Goal: Information Seeking & Learning: Learn about a topic

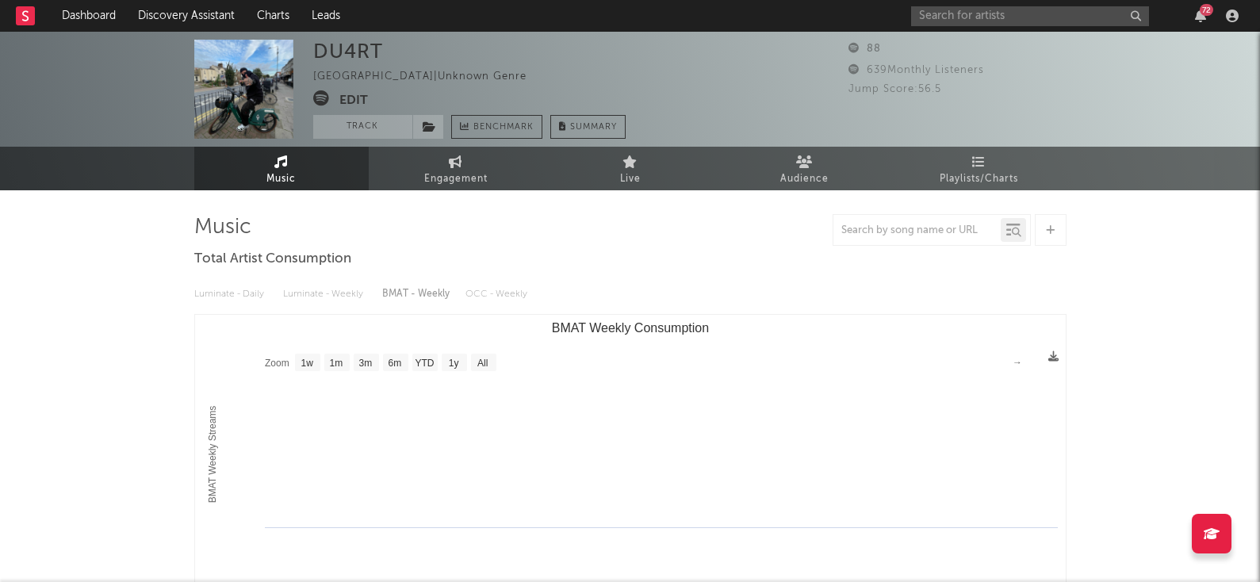
select select "1w"
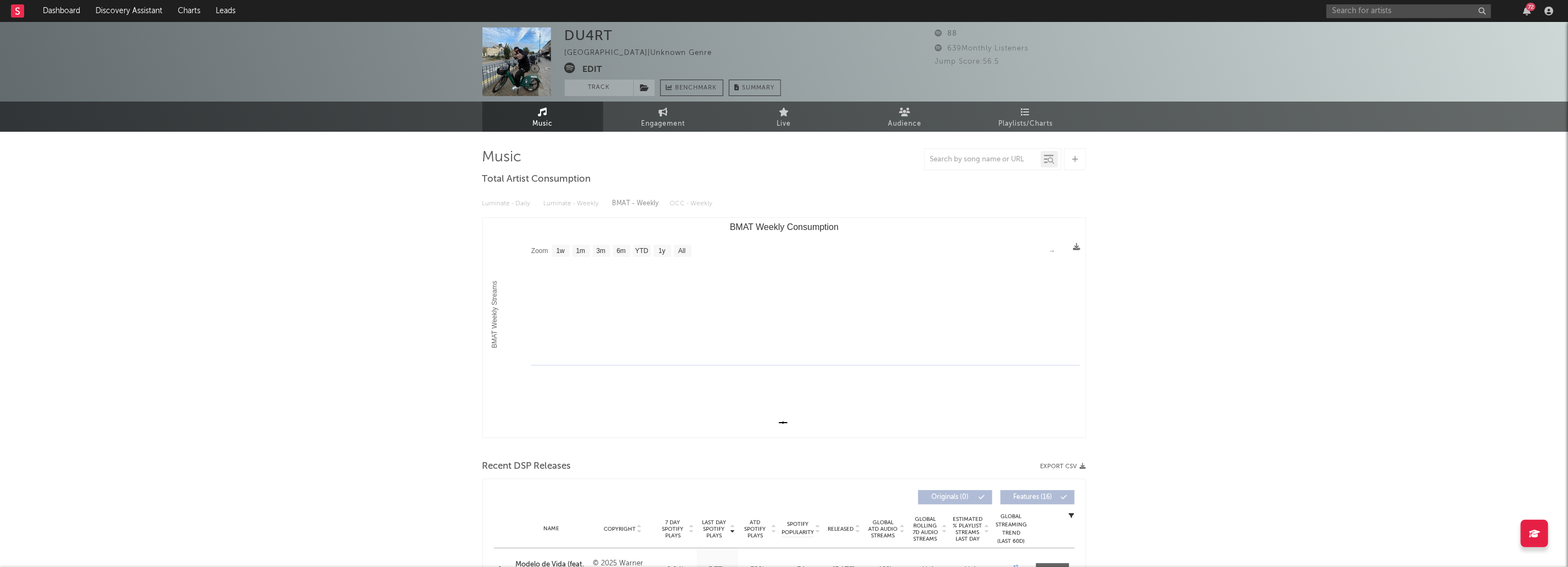
click at [585, 52] on div "Portugal | Unknown Genre" at bounding box center [645, 53] width 161 height 13
click at [585, 51] on div "Portugal | Unknown Genre" at bounding box center [645, 53] width 161 height 13
click at [630, 53] on div "Portugal | Unknown Genre" at bounding box center [645, 53] width 161 height 13
drag, startPoint x: 630, startPoint y: 53, endPoint x: 654, endPoint y: 55, distance: 24.1
click at [646, 53] on div "Portugal | Unknown Genre" at bounding box center [645, 53] width 161 height 13
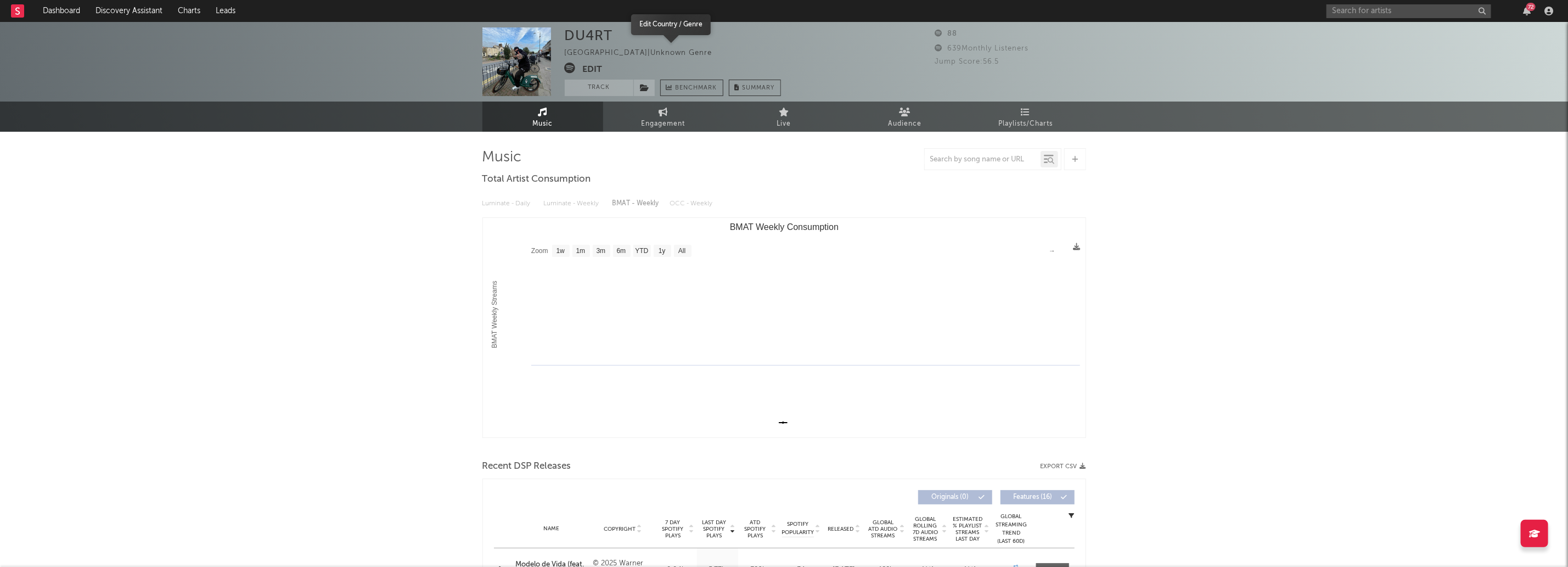
click at [712, 59] on span at bounding box center [718, 53] width 12 height 13
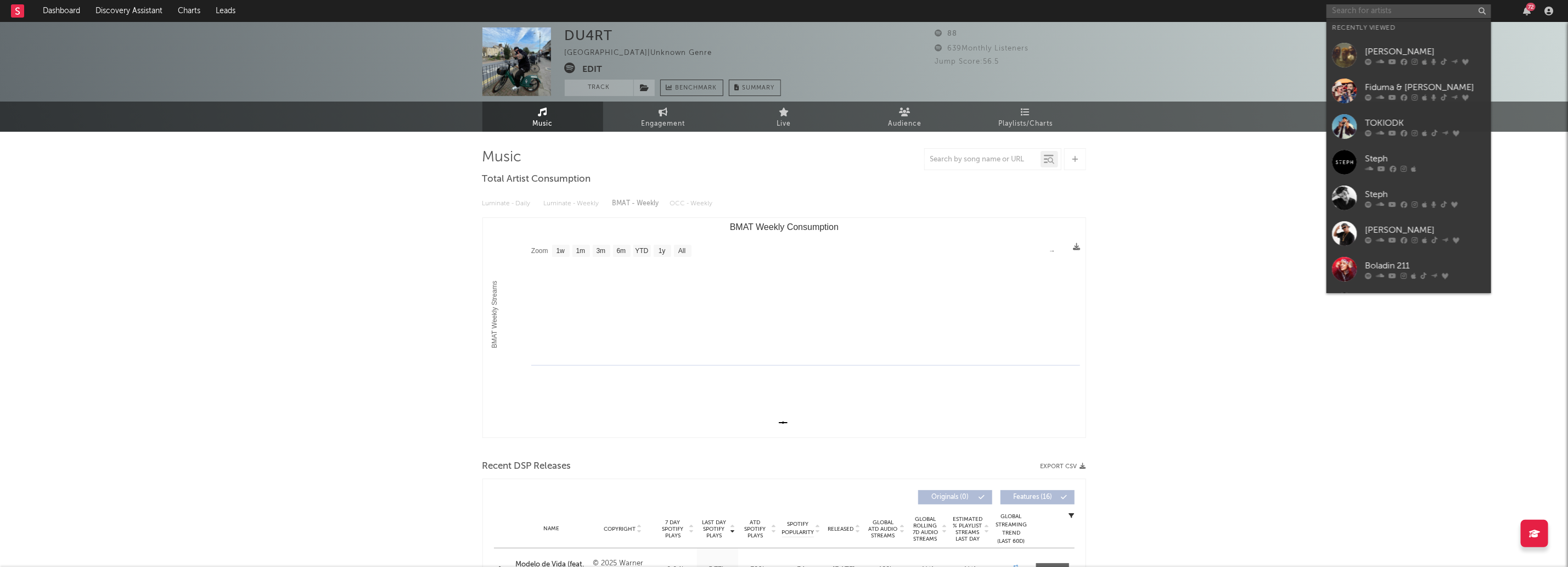
click at [871, 9] on input "text" at bounding box center [1409, 11] width 165 height 14
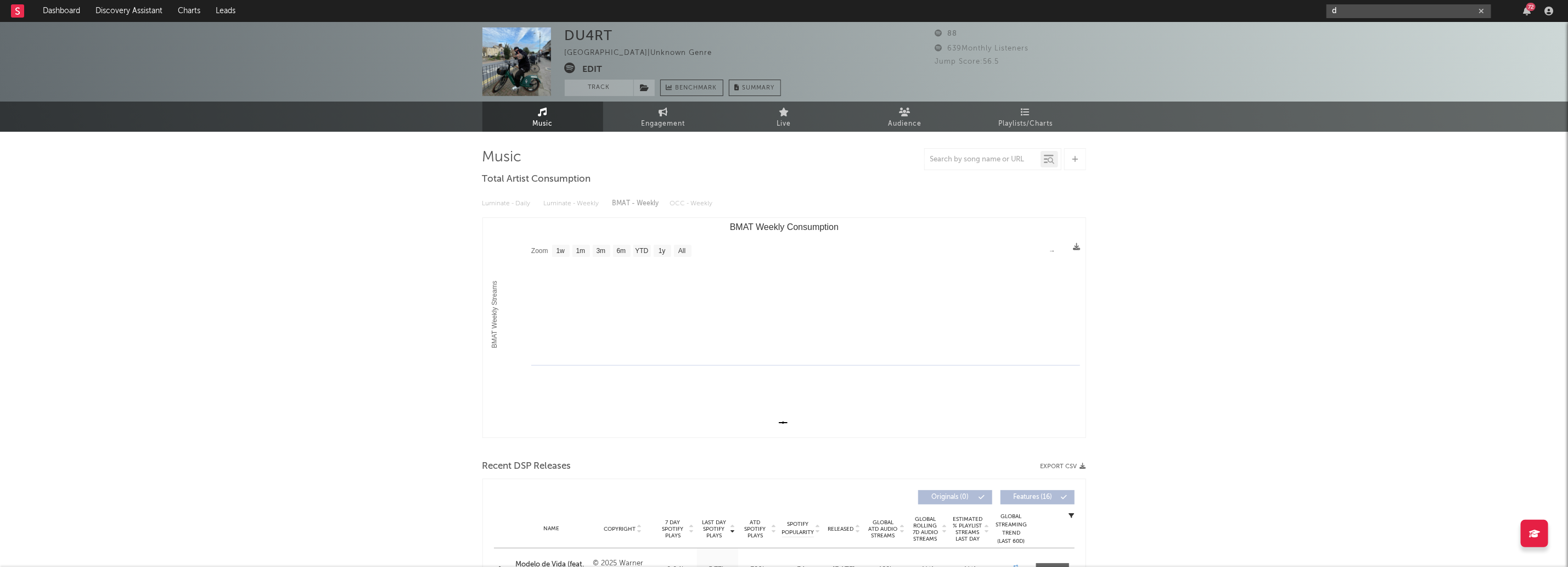
type input "d"
click at [430, 178] on div "DU4RT Portugal | Unknown Genre Edit Track Benchmark Summary 88 639 Monthly List…" at bounding box center [784, 435] width 1568 height 827
click at [569, 69] on icon at bounding box center [570, 68] width 11 height 11
click at [589, 64] on button "Edit" at bounding box center [592, 69] width 20 height 14
click at [871, 222] on div "× Update Accounts Add, remove, or edit links to accounts, then click 'Update' a…" at bounding box center [784, 283] width 1568 height 567
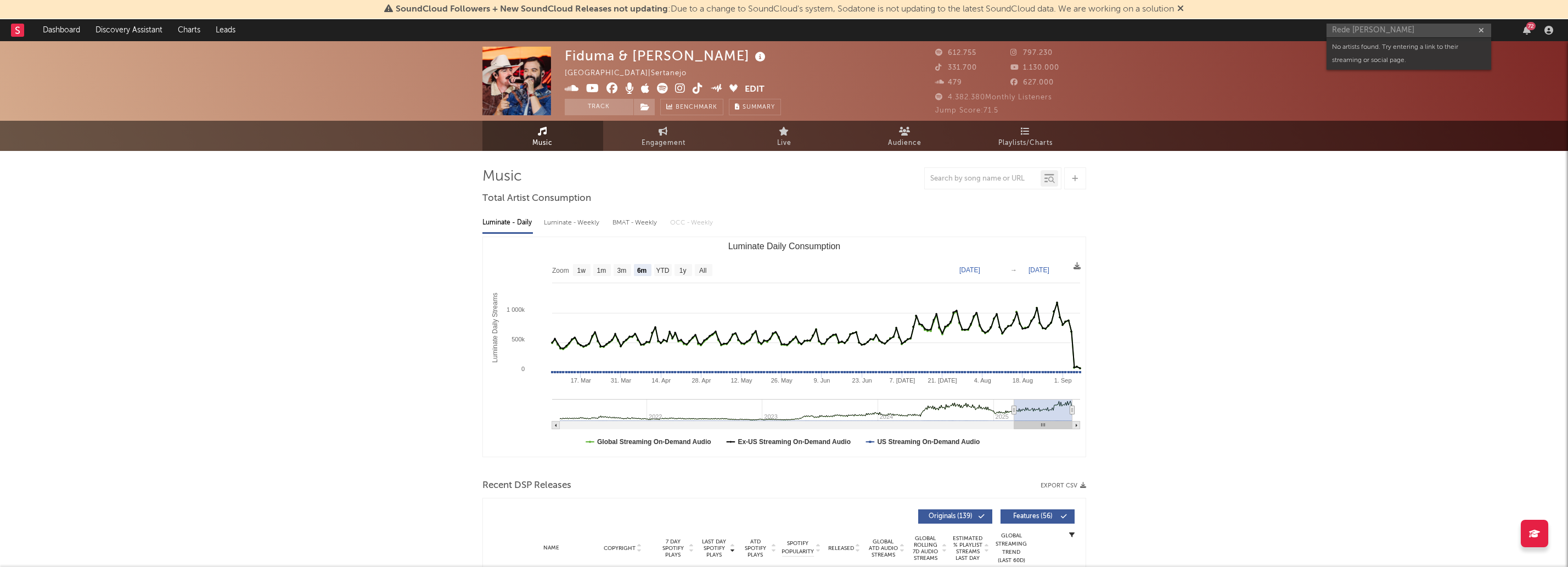
select select "6m"
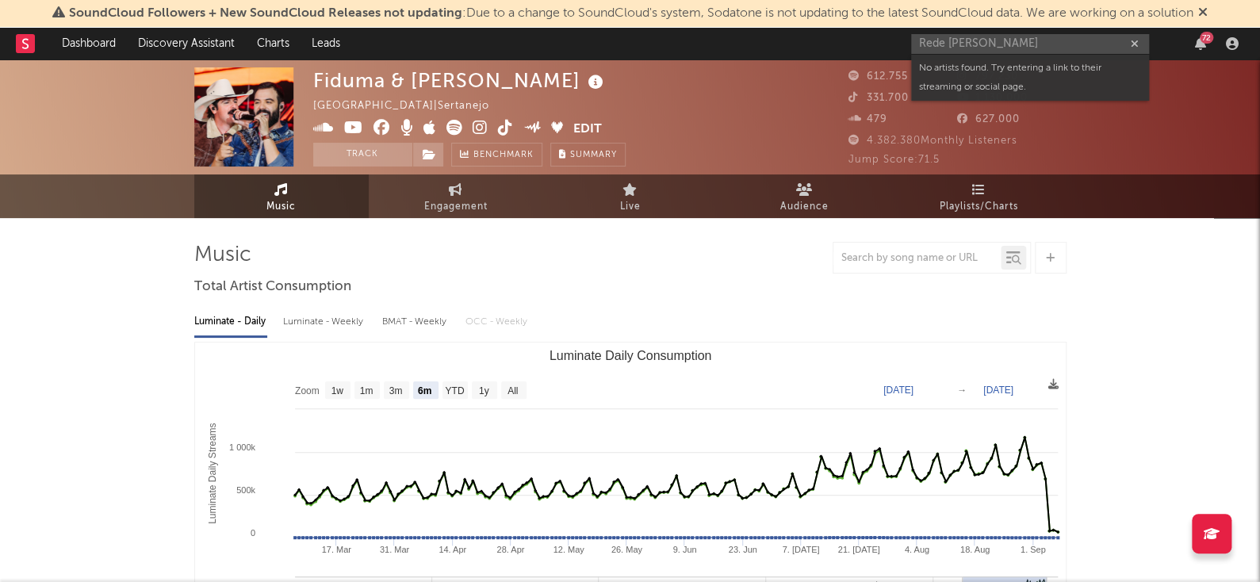
click at [1032, 39] on input "Rede Ronaldo" at bounding box center [1030, 44] width 238 height 20
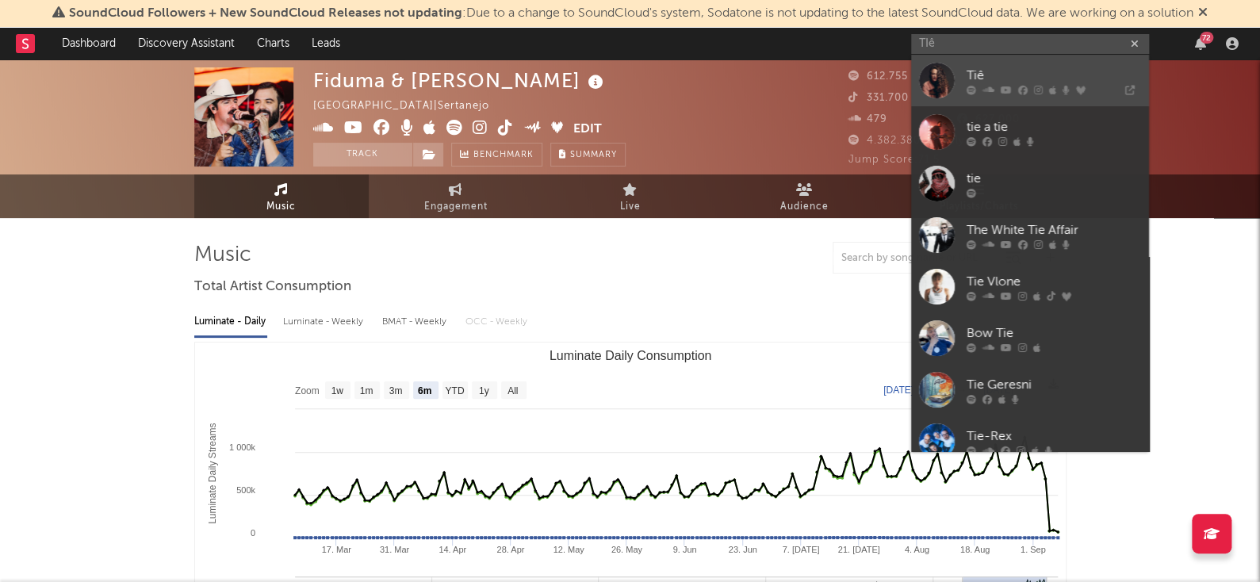
type input "TIê"
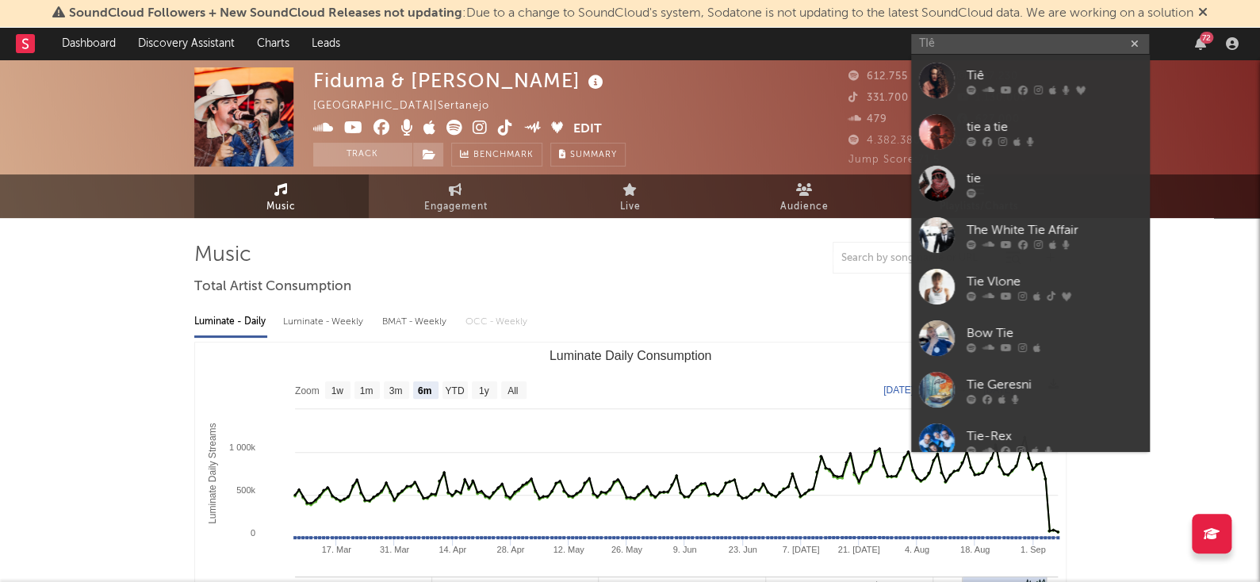
click at [1025, 62] on link "Tiê" at bounding box center [1030, 81] width 238 height 52
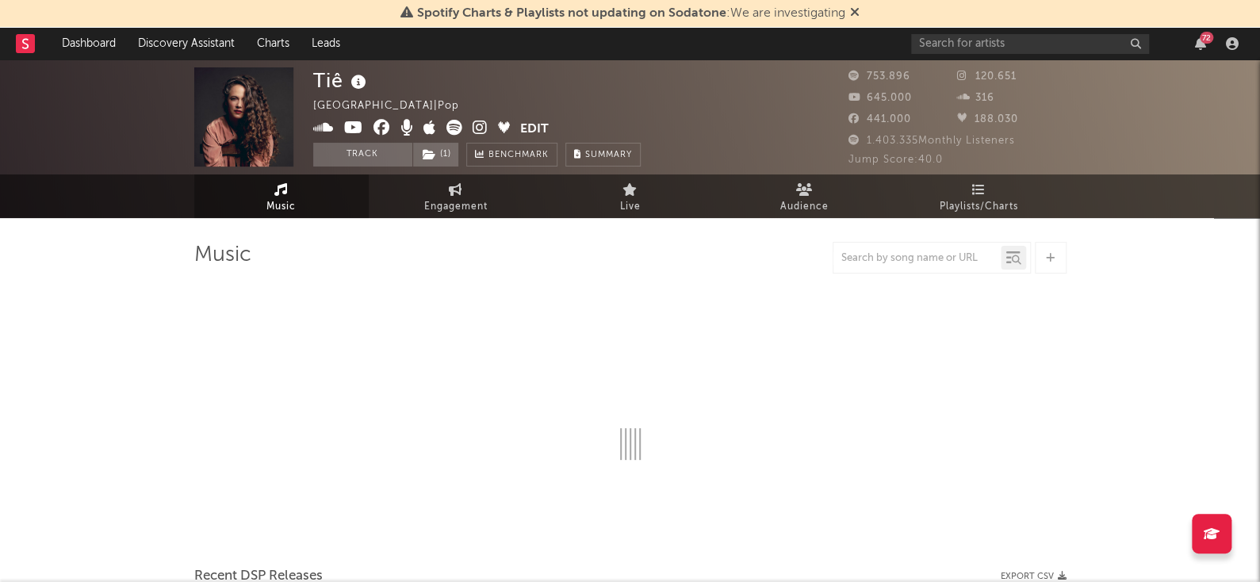
select select "6m"
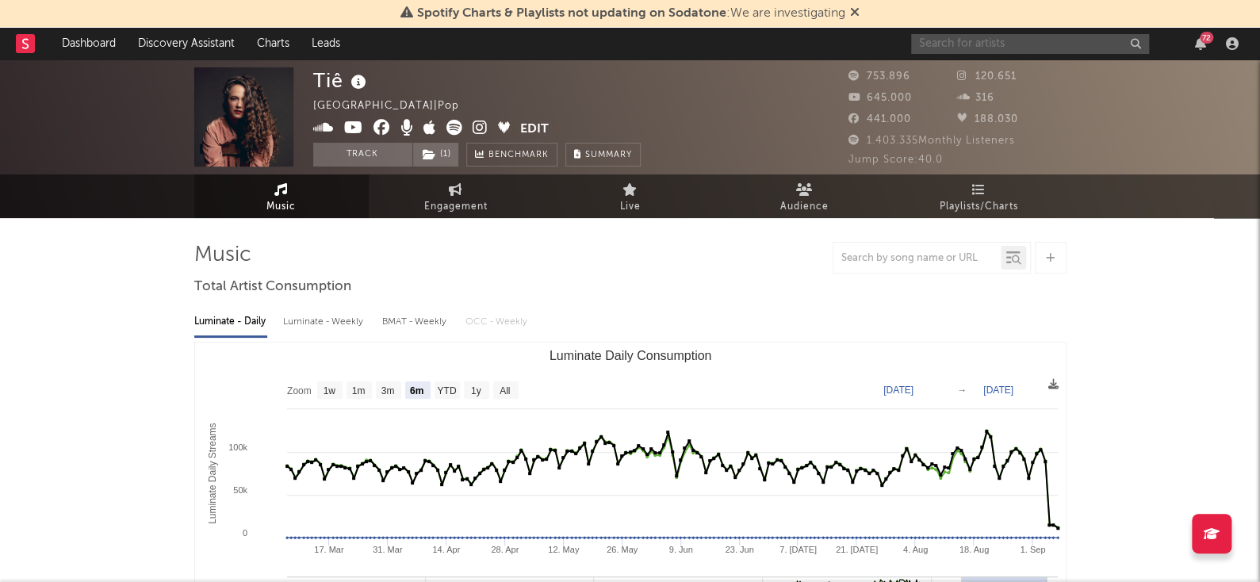
click at [1018, 43] on input "text" at bounding box center [1030, 44] width 238 height 20
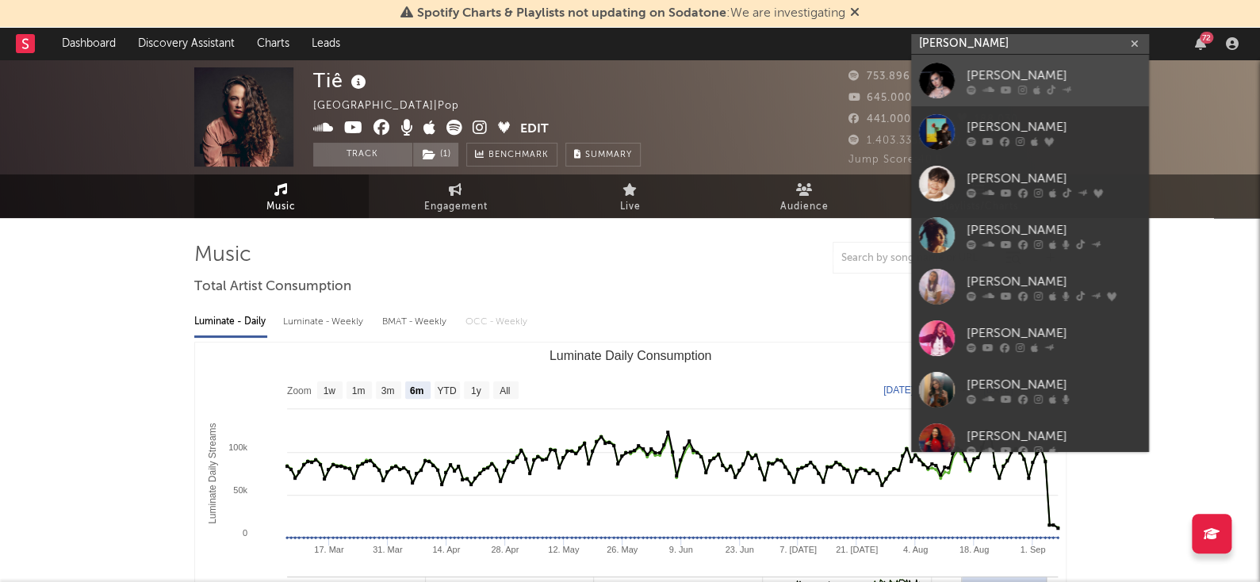
type input "[PERSON_NAME]"
click at [996, 66] on div "[PERSON_NAME]" at bounding box center [1054, 75] width 174 height 19
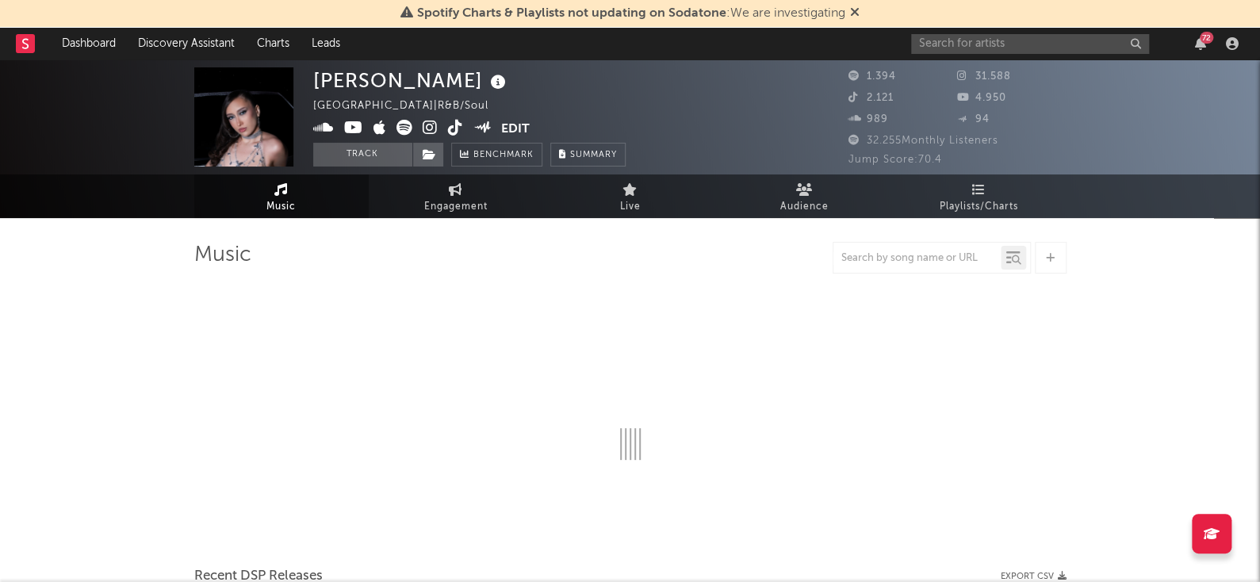
select select "6m"
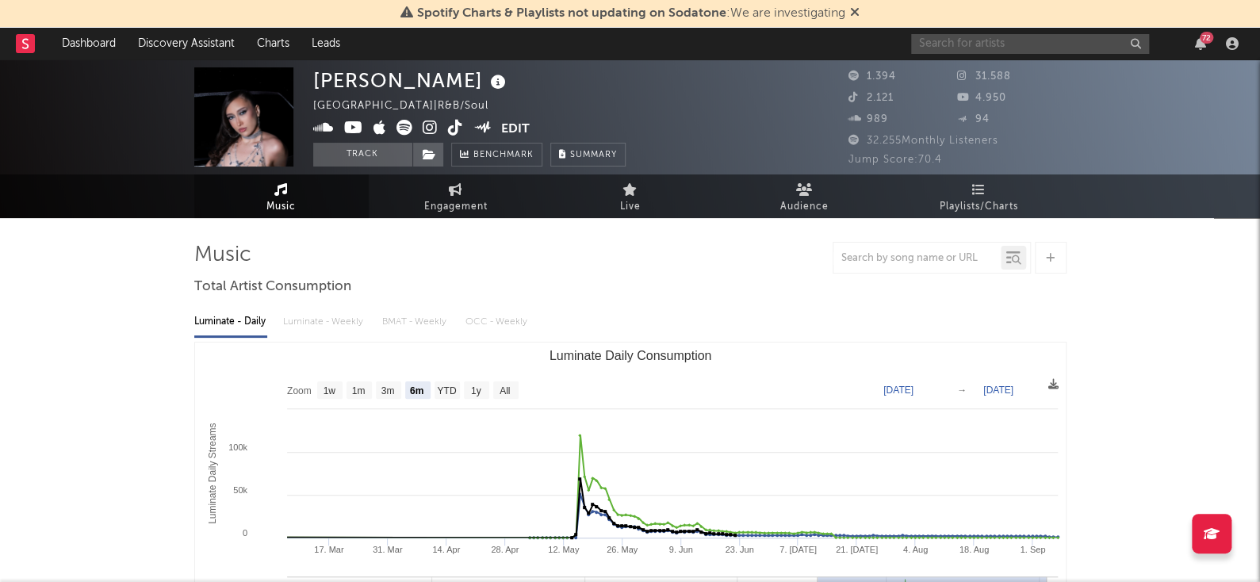
click at [1010, 46] on input "text" at bounding box center [1030, 44] width 238 height 20
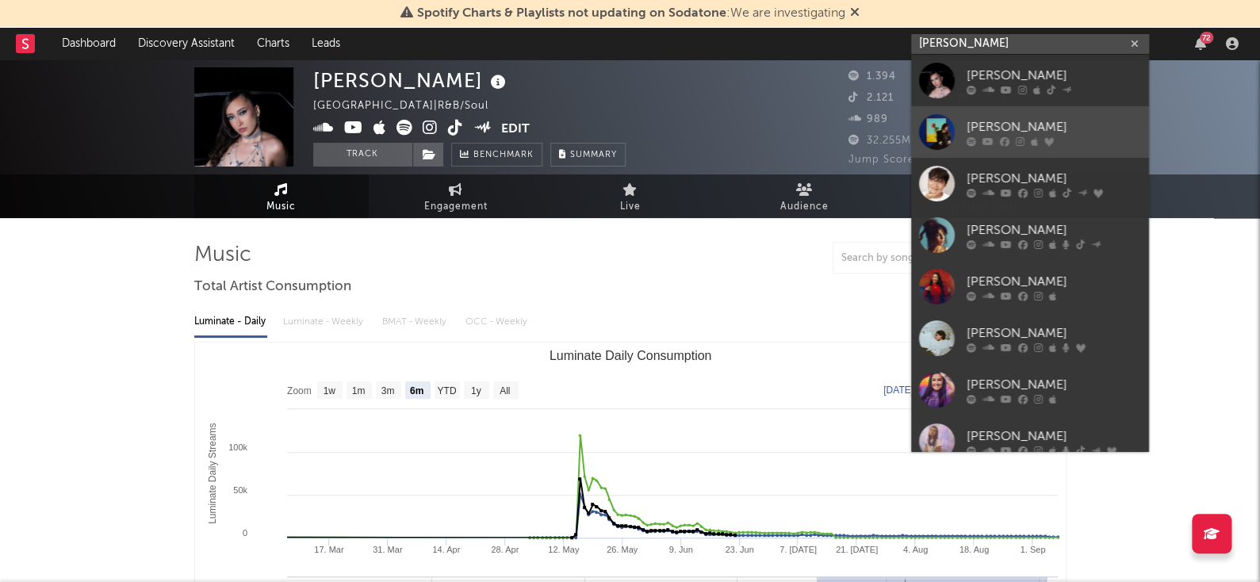
type input "[PERSON_NAME]"
click at [1021, 128] on div "[PERSON_NAME]" at bounding box center [1054, 126] width 174 height 19
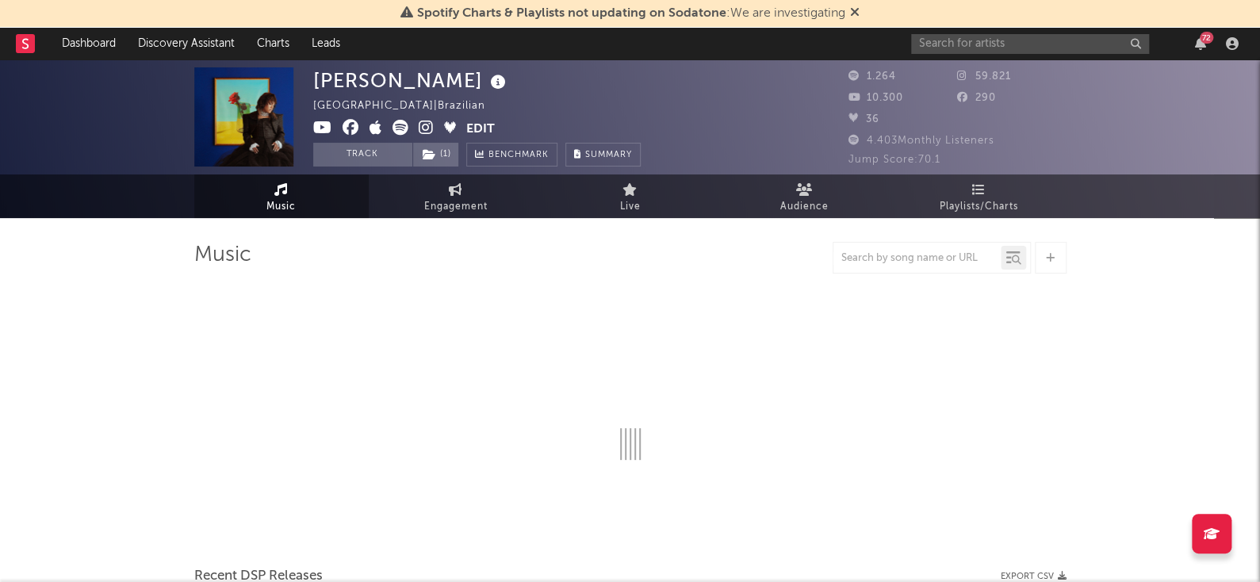
select select "1w"
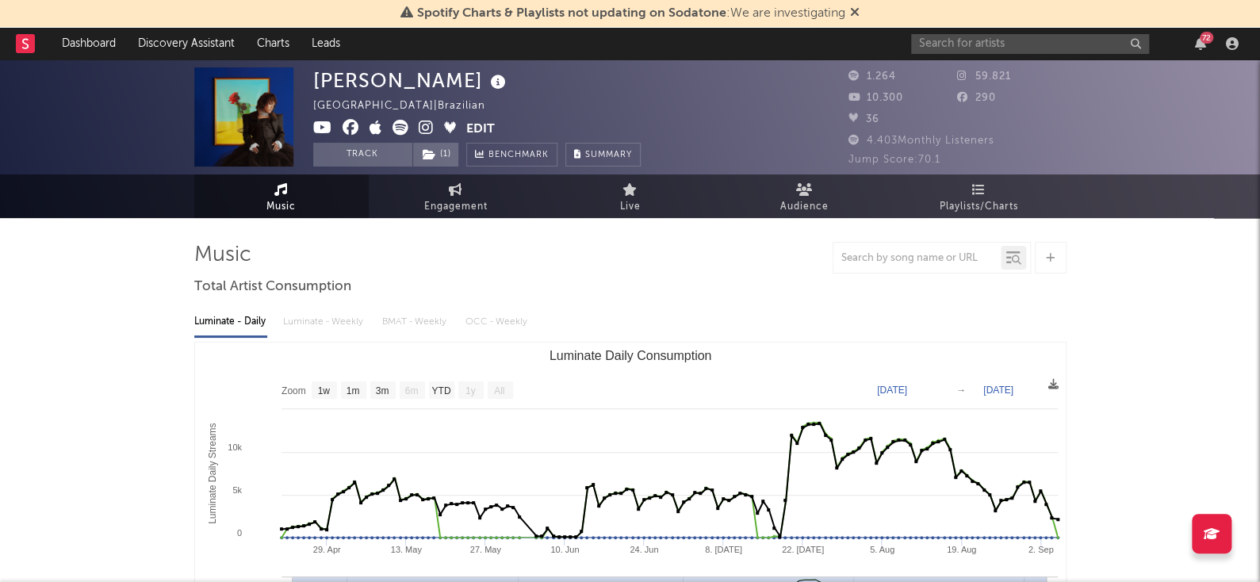
click at [389, 102] on div "[GEOGRAPHIC_DATA] | Brazilian" at bounding box center [408, 106] width 190 height 19
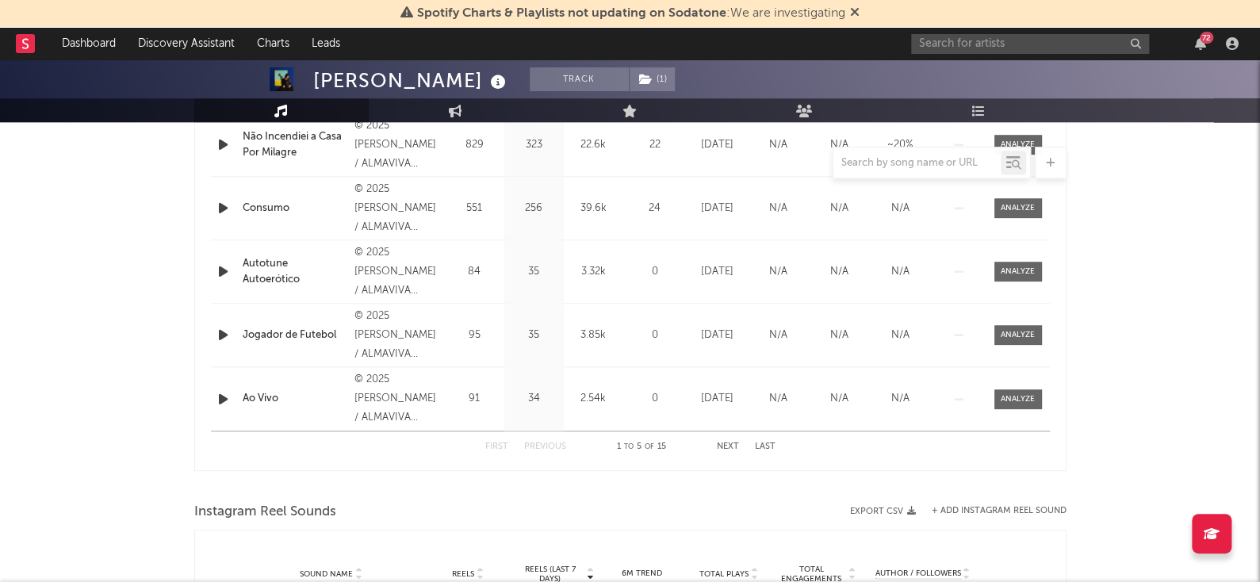
scroll to position [713, 0]
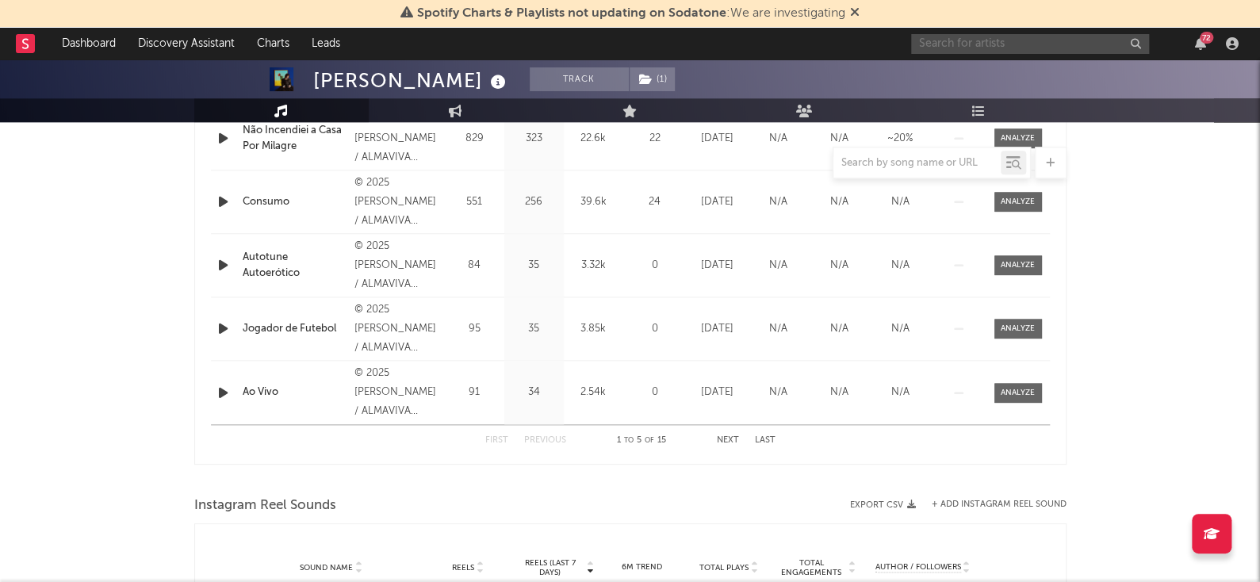
click at [1081, 51] on input "text" at bounding box center [1030, 44] width 238 height 20
type input "[PERSON_NAME]"
click at [1000, 42] on input "[PERSON_NAME]" at bounding box center [1030, 44] width 238 height 20
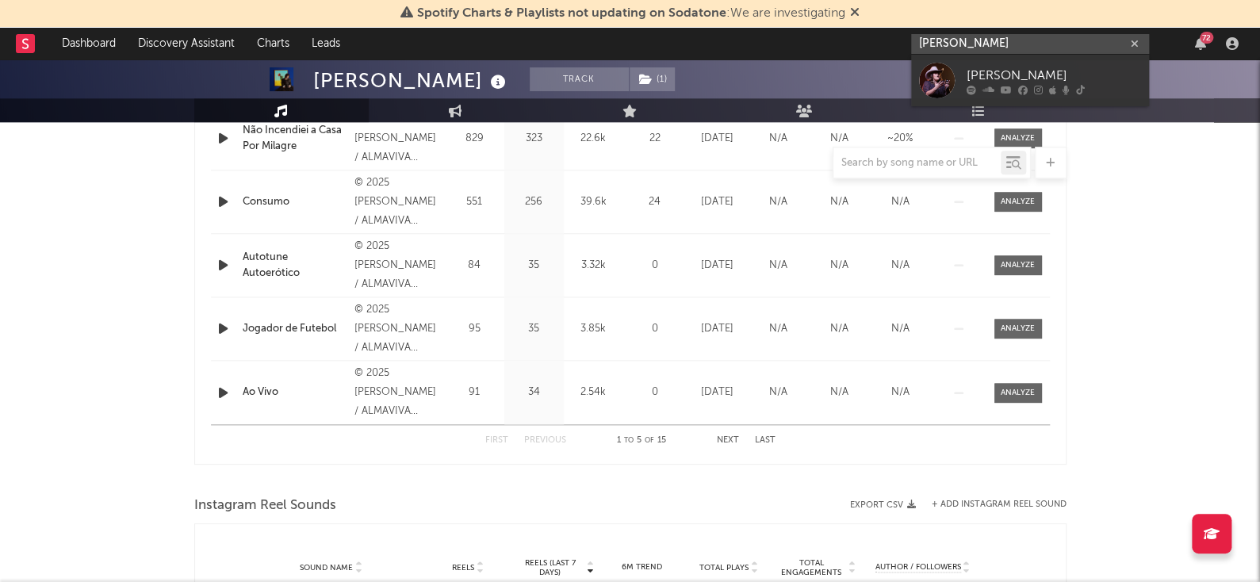
click at [1000, 42] on input "[PERSON_NAME]" at bounding box center [1030, 44] width 238 height 20
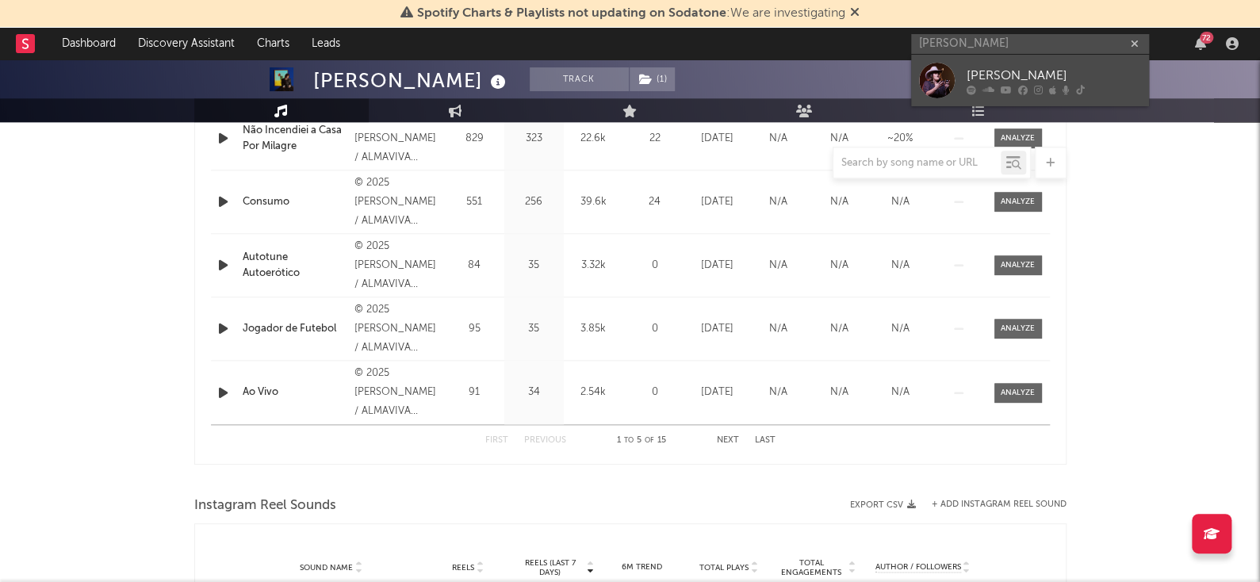
click at [1014, 82] on div "[PERSON_NAME]" at bounding box center [1054, 75] width 174 height 19
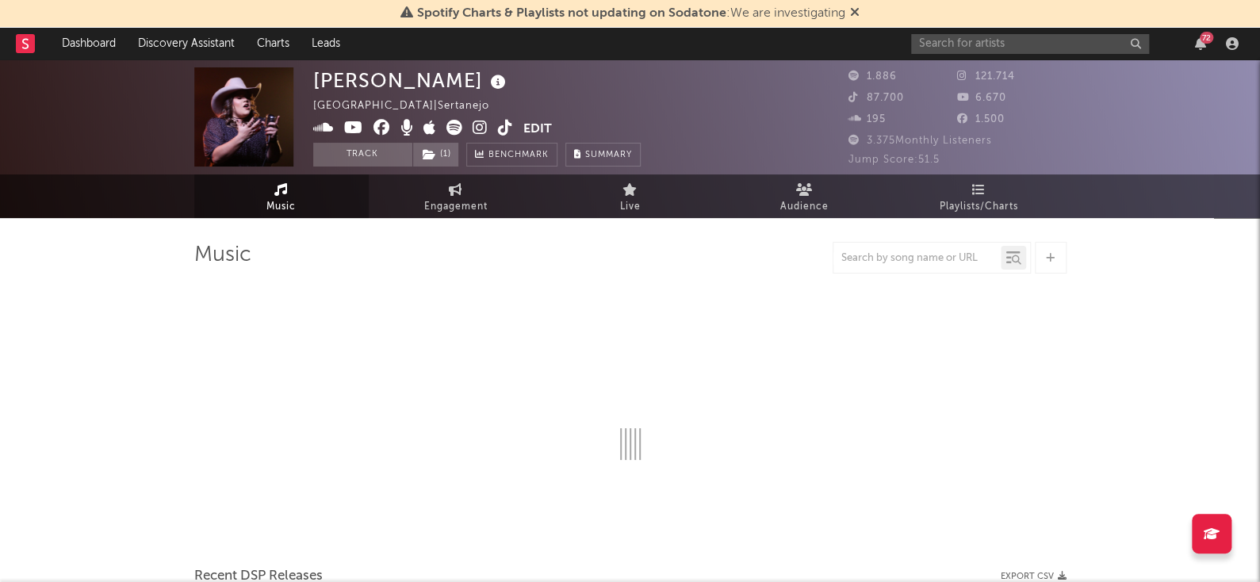
select select "6m"
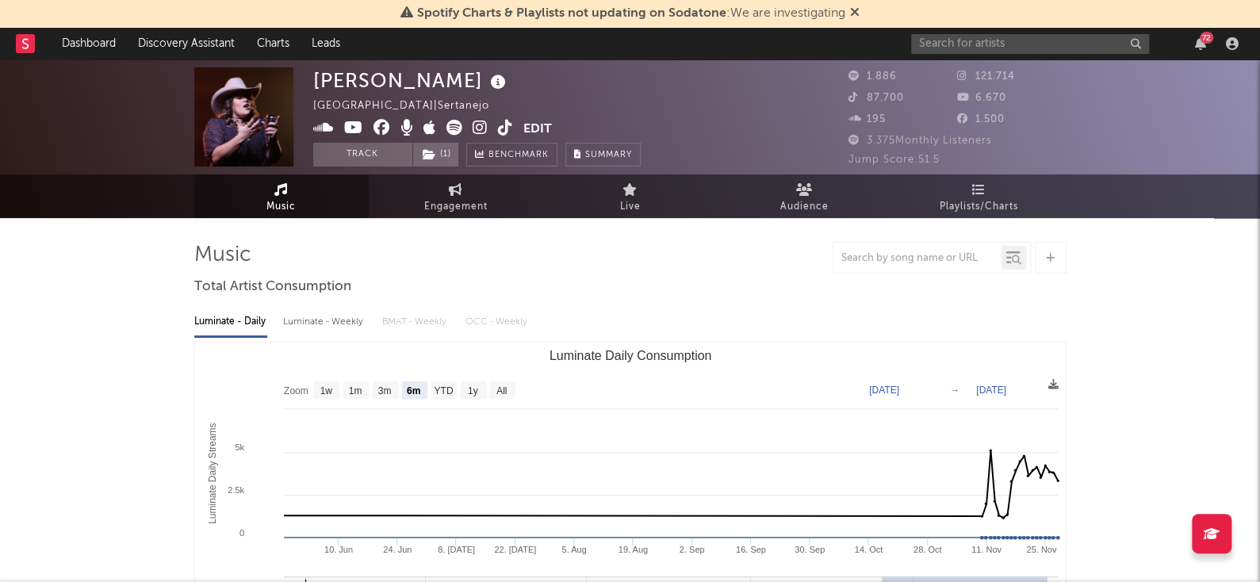
click at [1009, 57] on div "72" at bounding box center [1077, 44] width 333 height 32
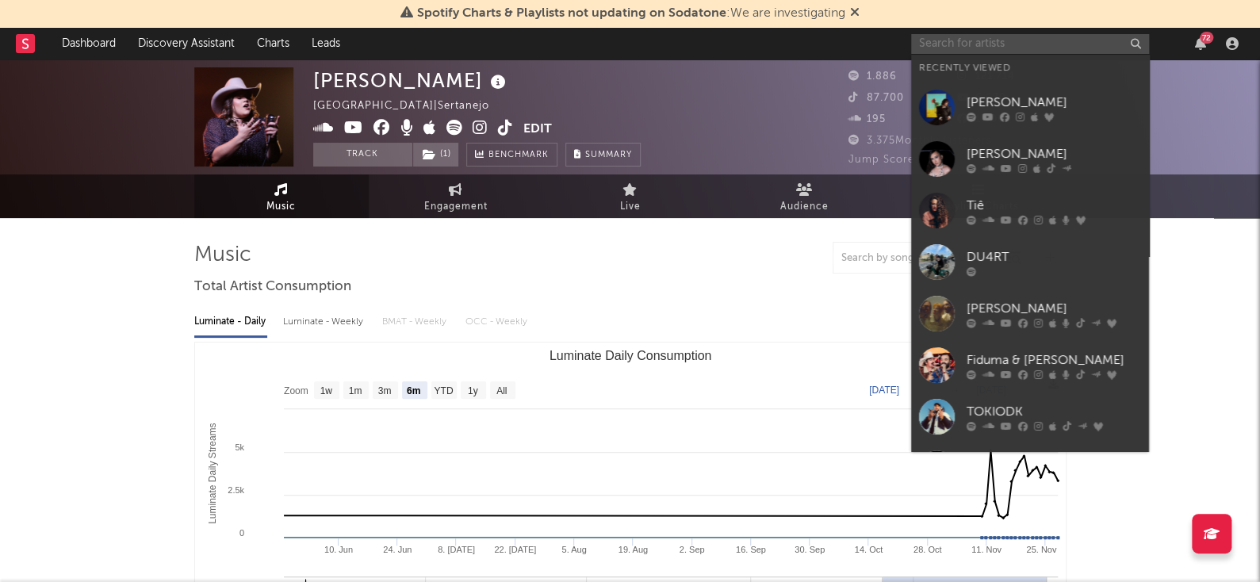
click at [999, 45] on input "text" at bounding box center [1030, 44] width 238 height 20
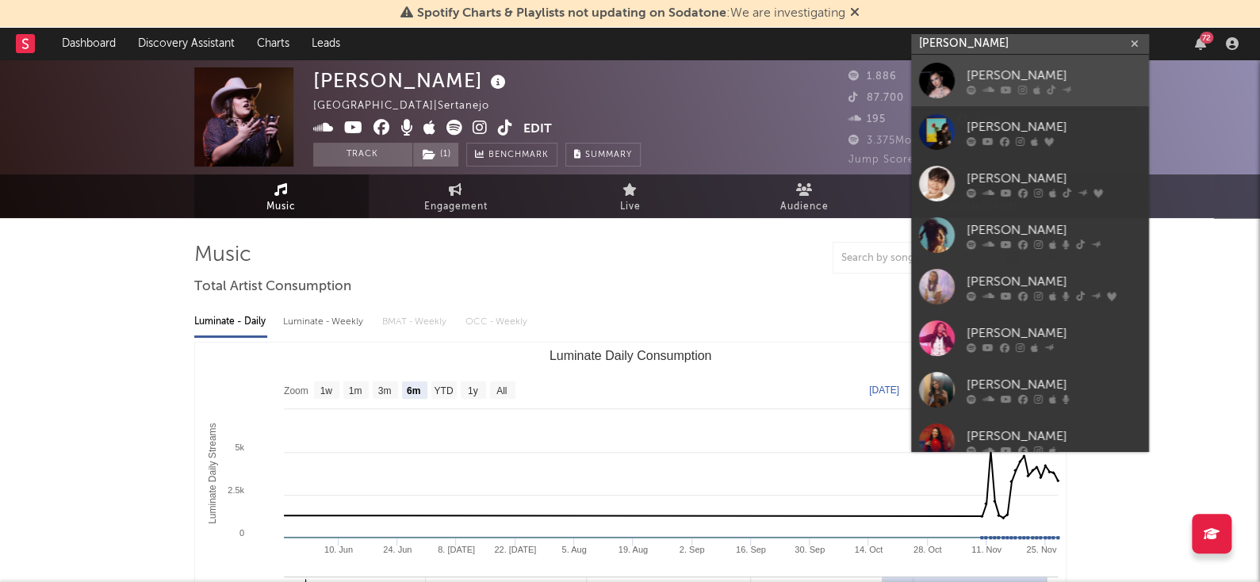
type input "[PERSON_NAME]"
click at [1070, 84] on div "[PERSON_NAME]" at bounding box center [1054, 75] width 174 height 19
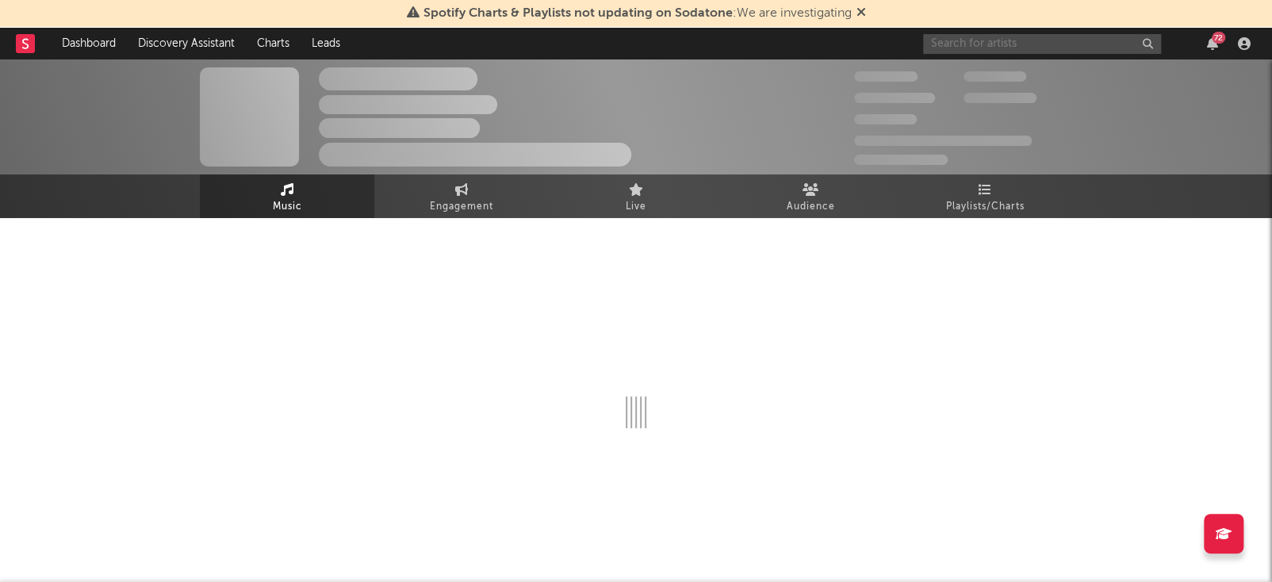
click at [1033, 52] on input "text" at bounding box center [1042, 44] width 238 height 20
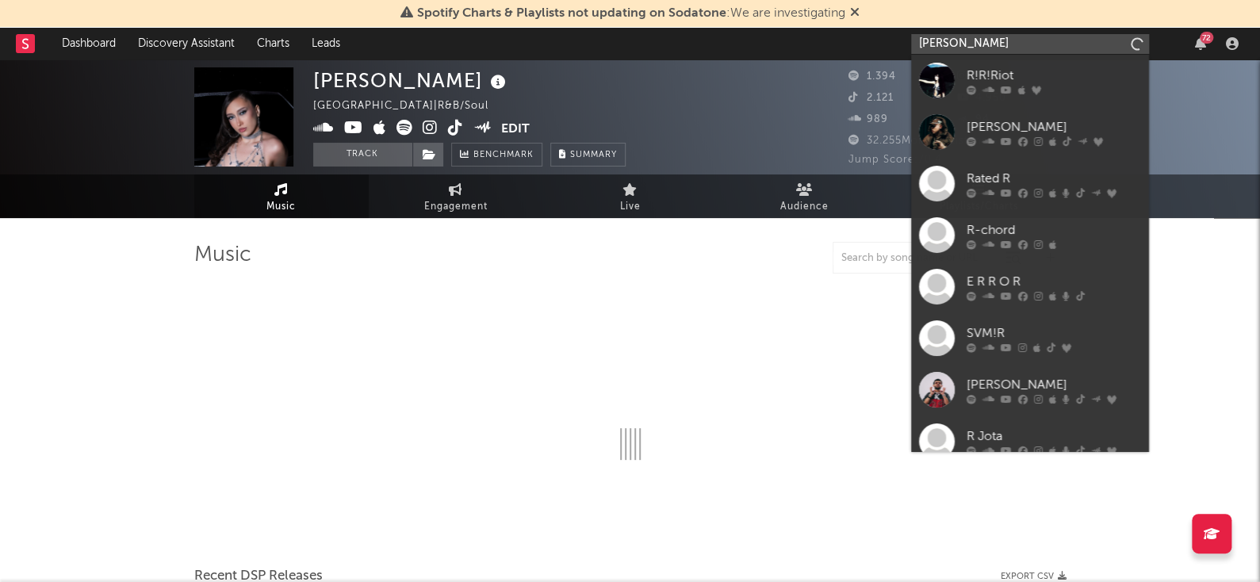
type input "[PERSON_NAME]"
select select "6m"
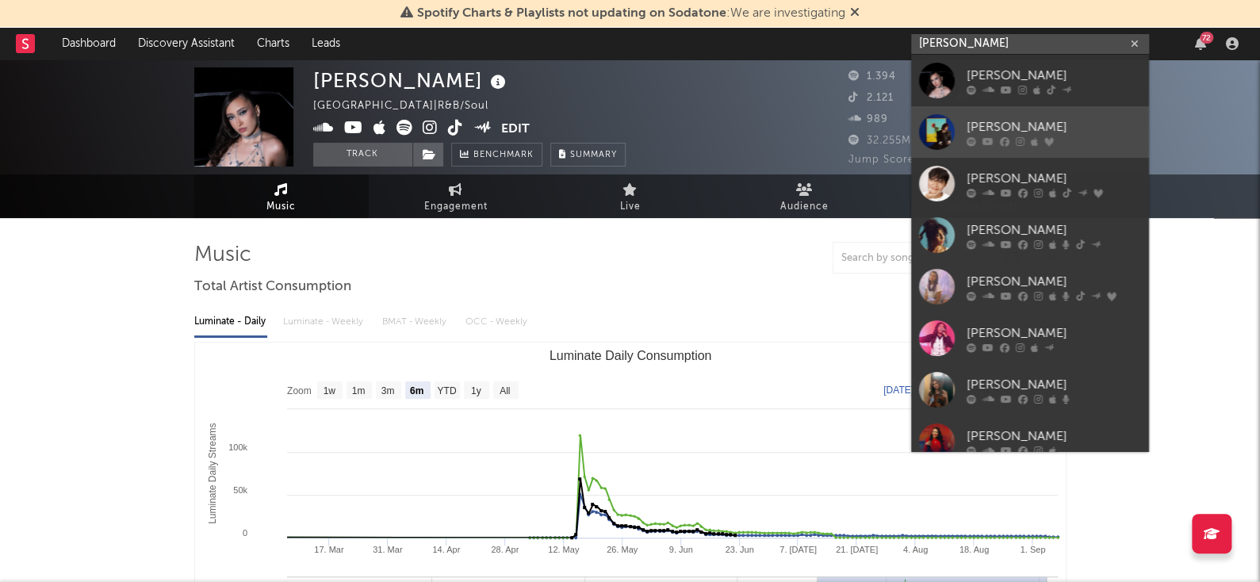
type input "[PERSON_NAME]"
click at [1059, 145] on div at bounding box center [1054, 141] width 174 height 10
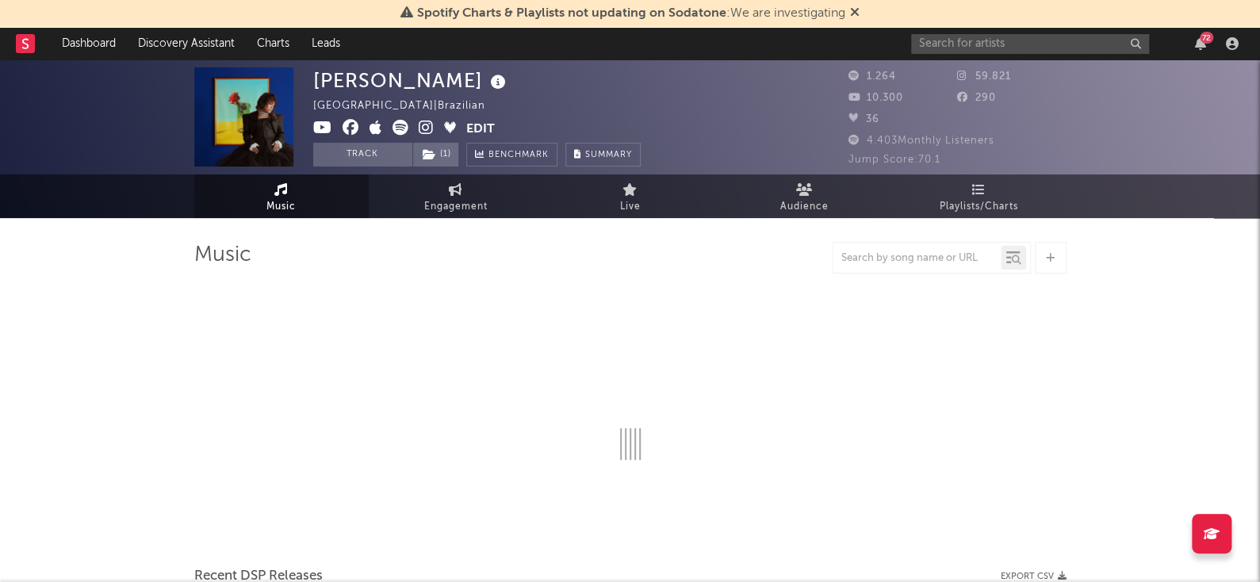
select select "1w"
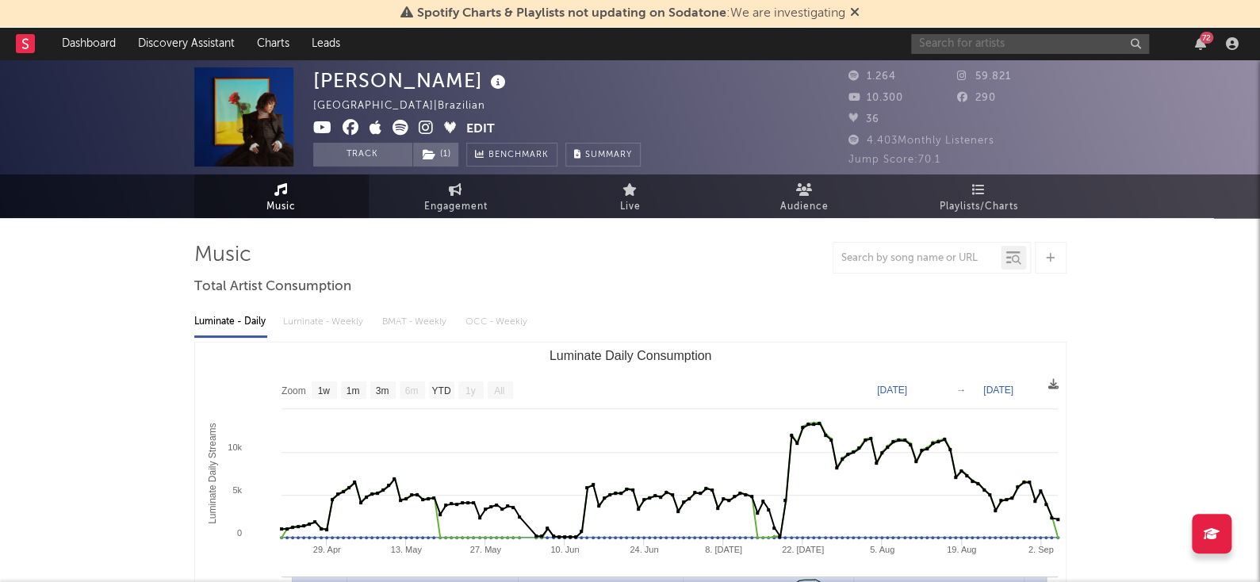
click at [967, 40] on input "text" at bounding box center [1030, 44] width 238 height 20
click at [1017, 47] on input "[PERSON_NAME]" at bounding box center [1030, 44] width 238 height 20
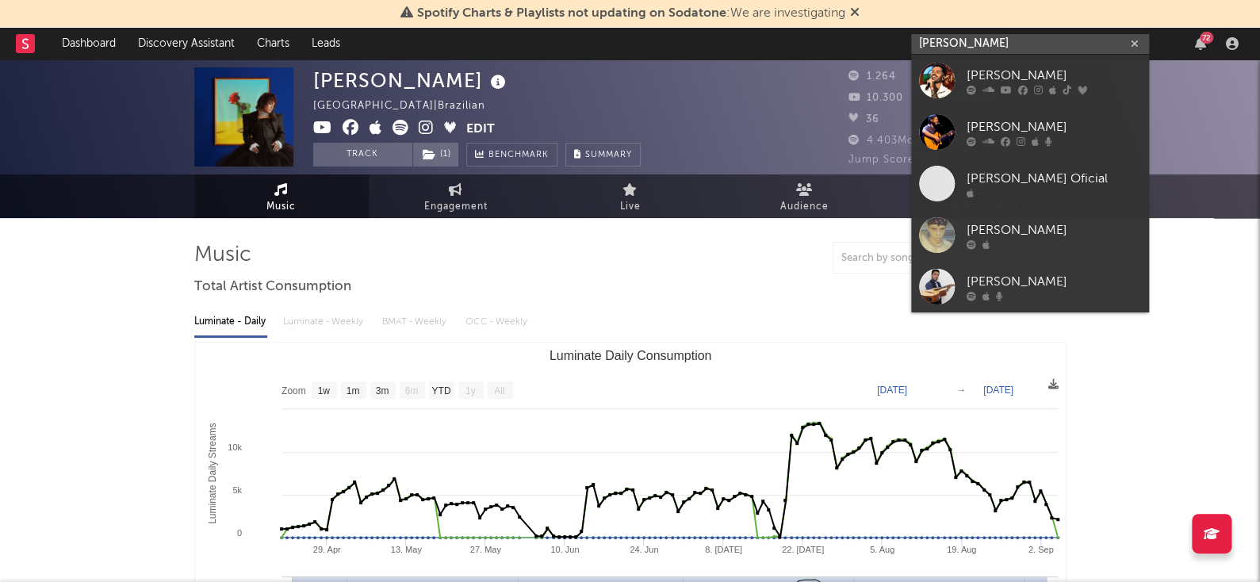
click at [1017, 47] on input "[PERSON_NAME]" at bounding box center [1030, 44] width 238 height 20
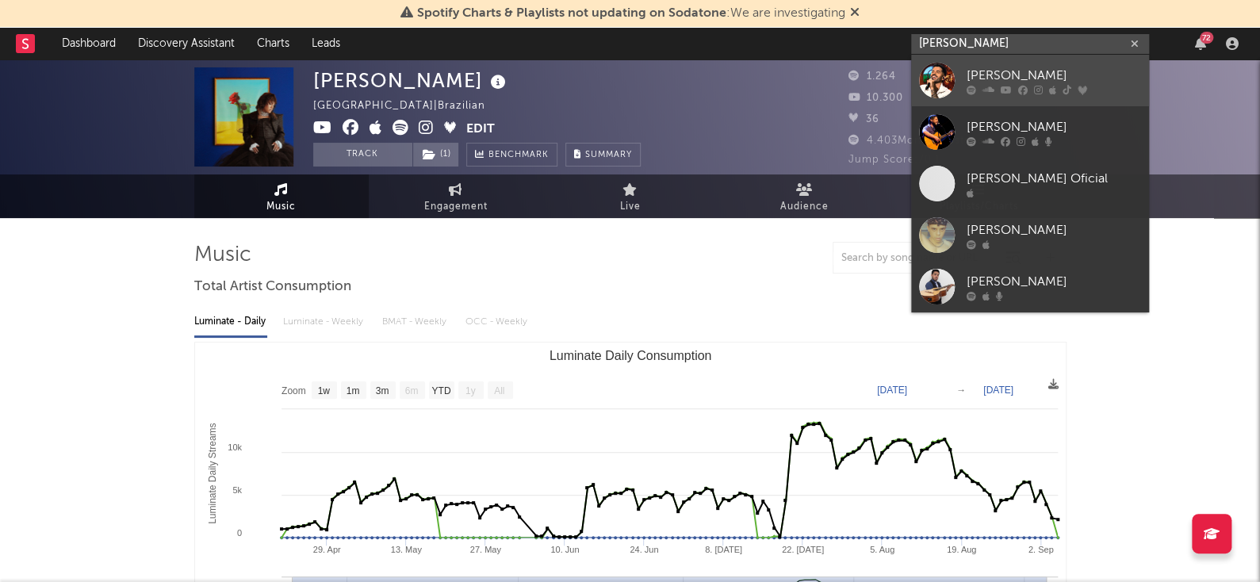
type input "[PERSON_NAME]"
click at [1035, 64] on link "[PERSON_NAME]" at bounding box center [1030, 81] width 238 height 52
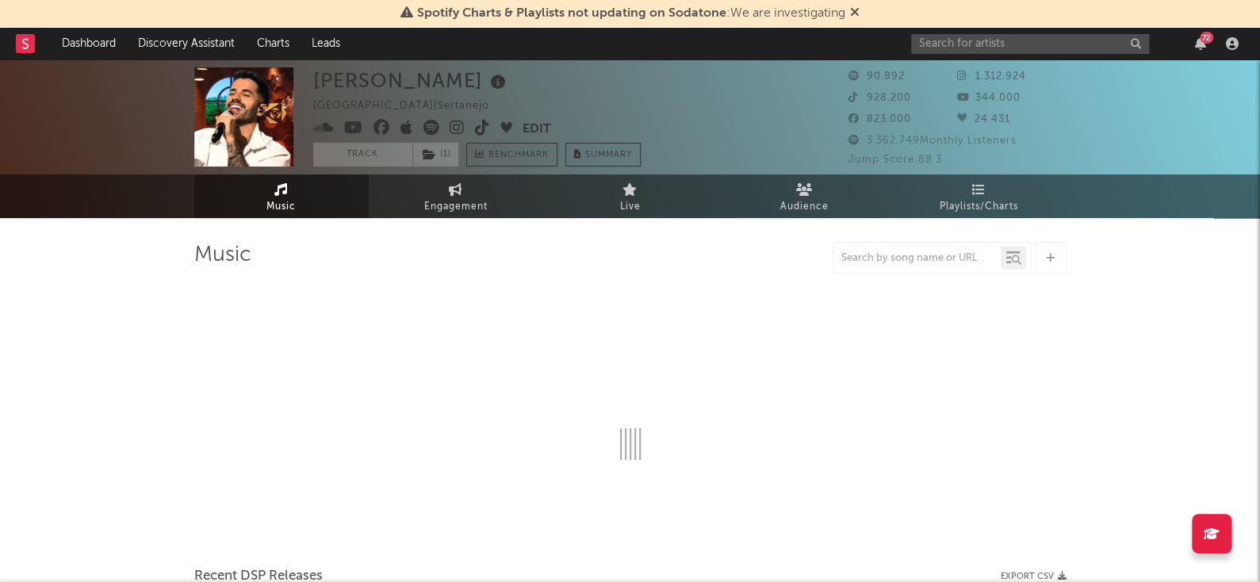
select select "6m"
